Goal: Information Seeking & Learning: Learn about a topic

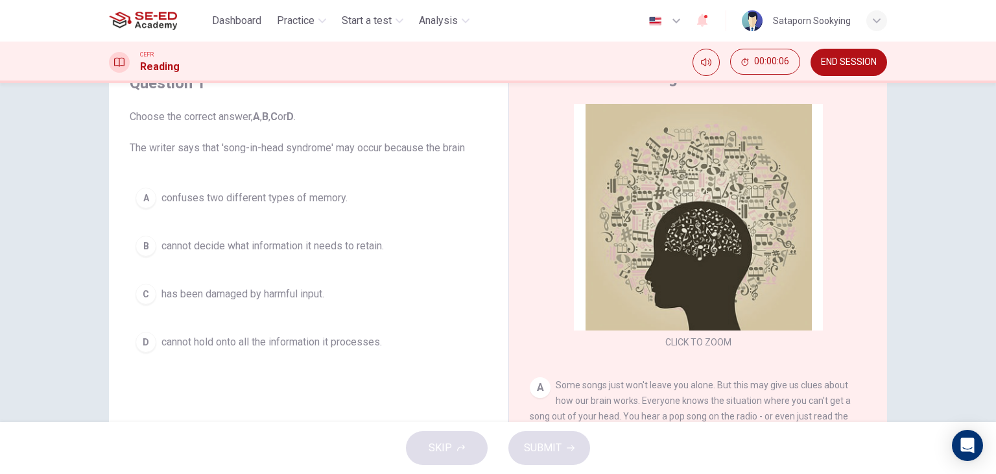
scroll to position [65, 0]
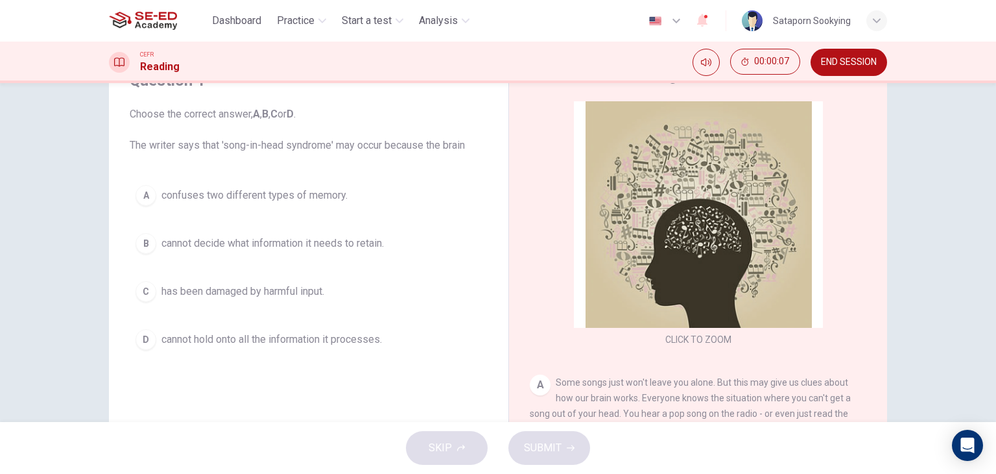
click at [301, 189] on span "confuses two different types of memory." at bounding box center [255, 195] width 186 height 16
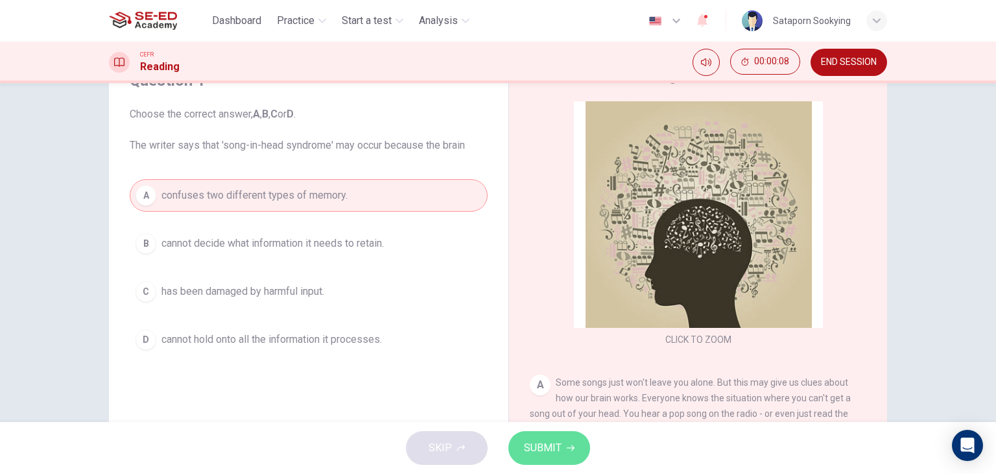
click at [553, 438] on span "SUBMIT" at bounding box center [543, 447] width 38 height 18
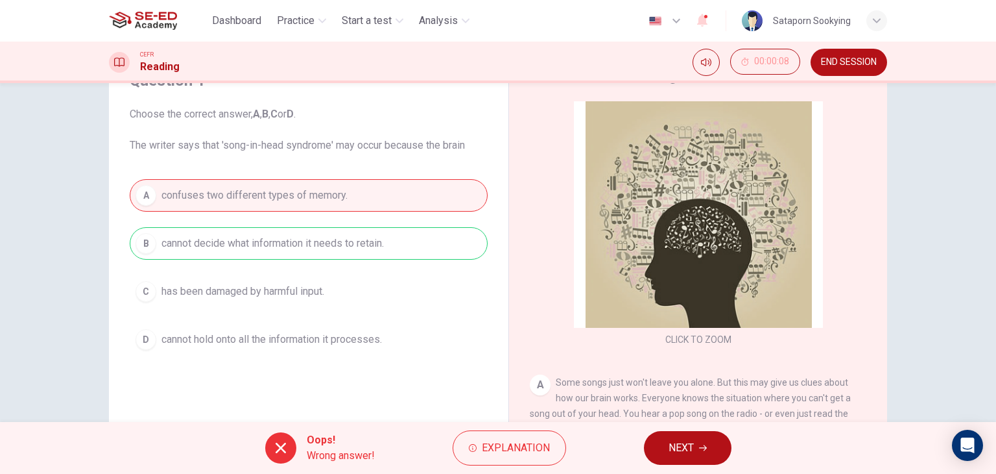
click at [850, 66] on span "END SESSION" at bounding box center [849, 62] width 56 height 10
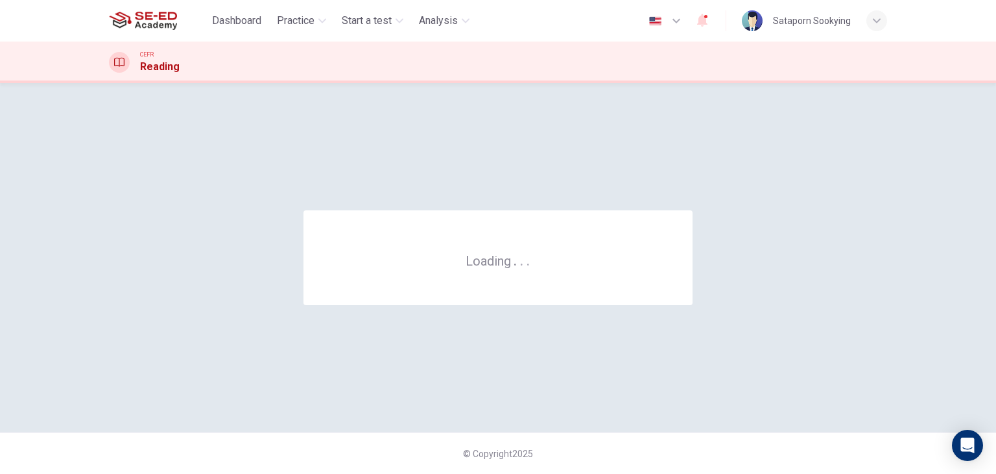
scroll to position [0, 0]
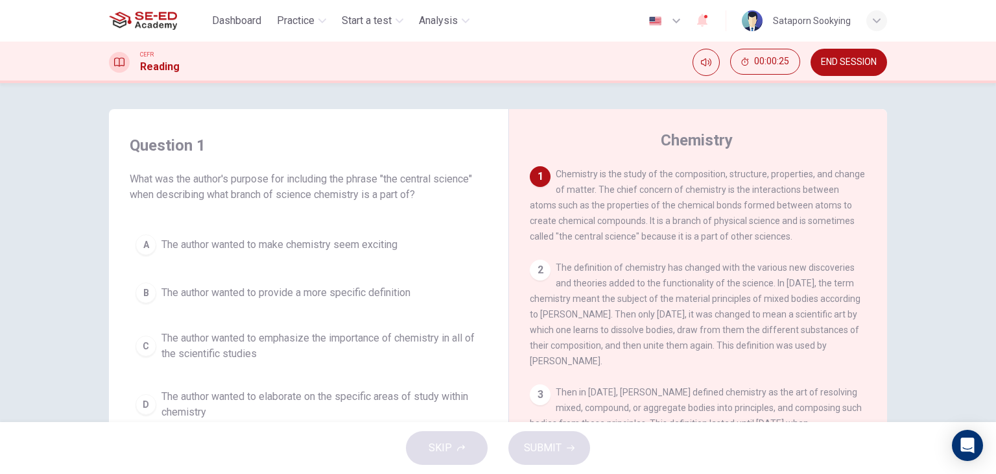
click at [876, 17] on icon "button" at bounding box center [877, 21] width 8 height 8
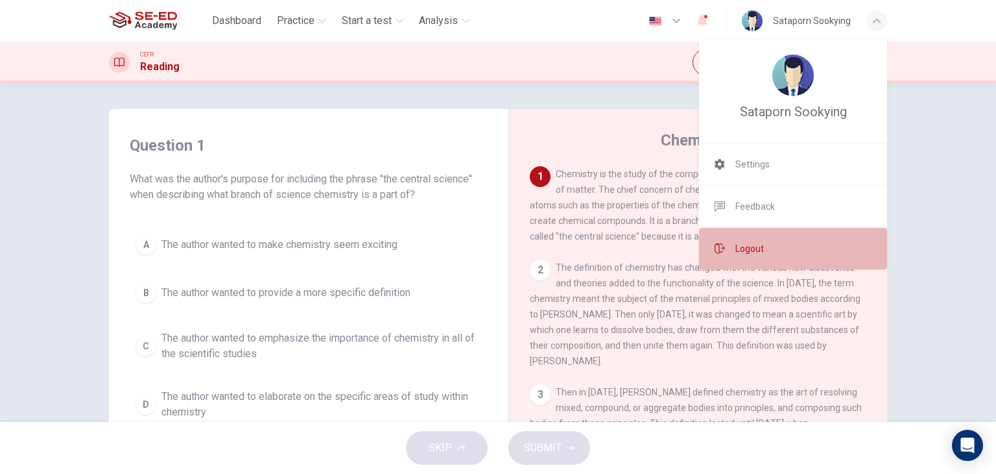
click at [798, 239] on li "Logout" at bounding box center [793, 249] width 188 height 42
